Goal: Find contact information

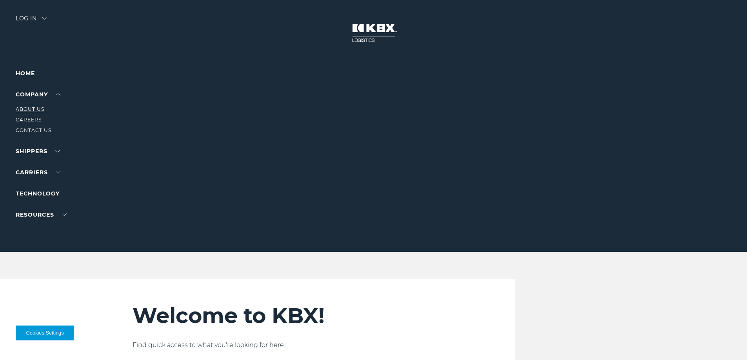
click at [28, 108] on link "About Us" at bounding box center [30, 109] width 29 height 6
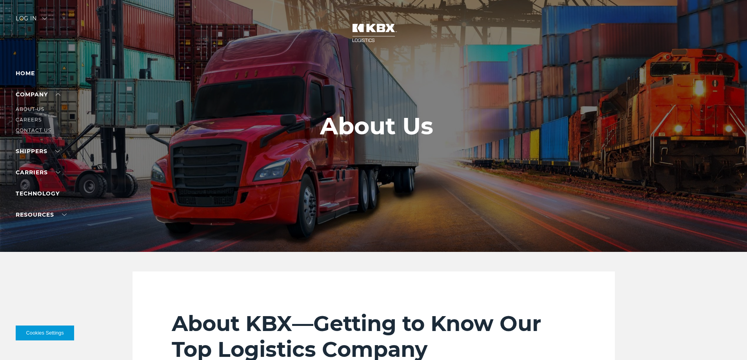
click at [27, 128] on link "Contact Us" at bounding box center [34, 130] width 36 height 6
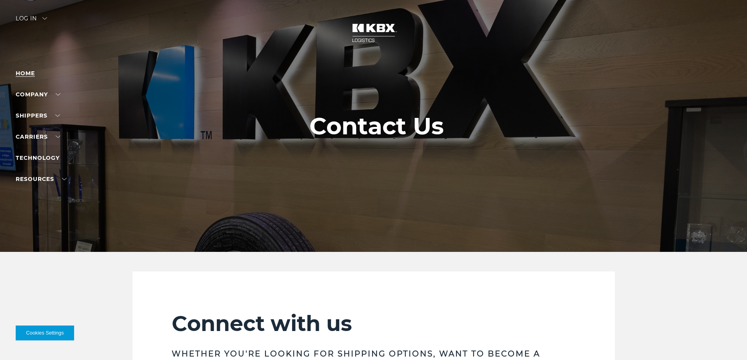
click at [27, 71] on link "Home" at bounding box center [25, 73] width 19 height 7
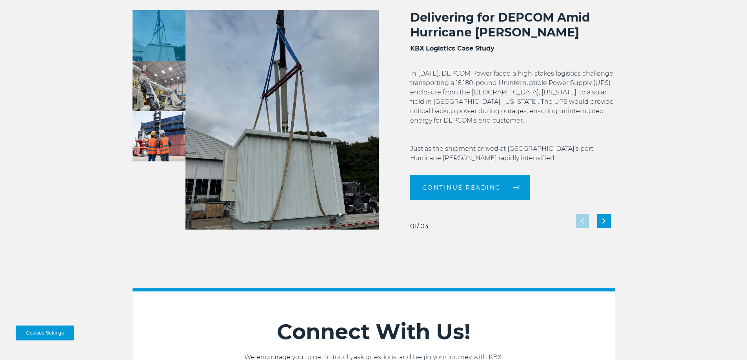
scroll to position [1474, 0]
